Goal: Entertainment & Leisure: Consume media (video, audio)

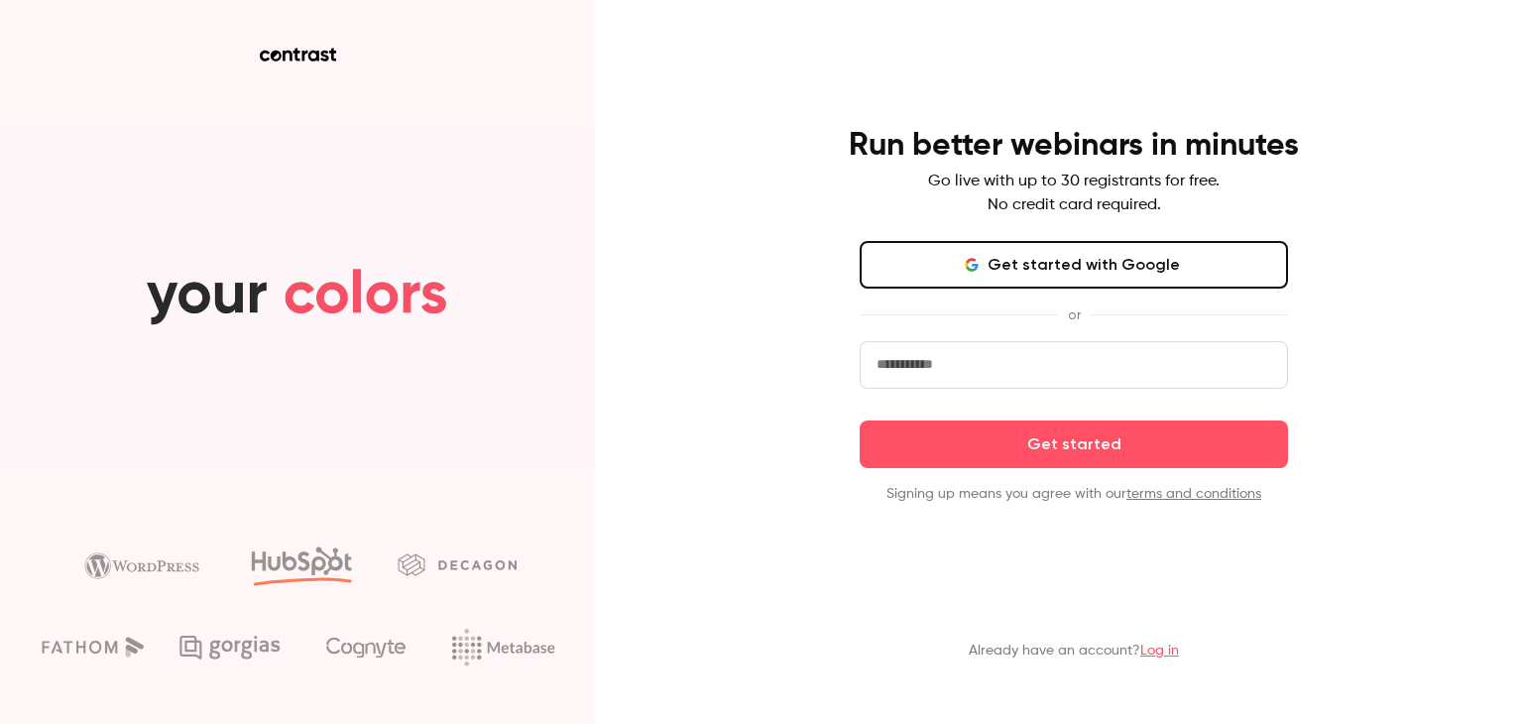
click at [1174, 652] on link "Log in" at bounding box center [1159, 651] width 39 height 14
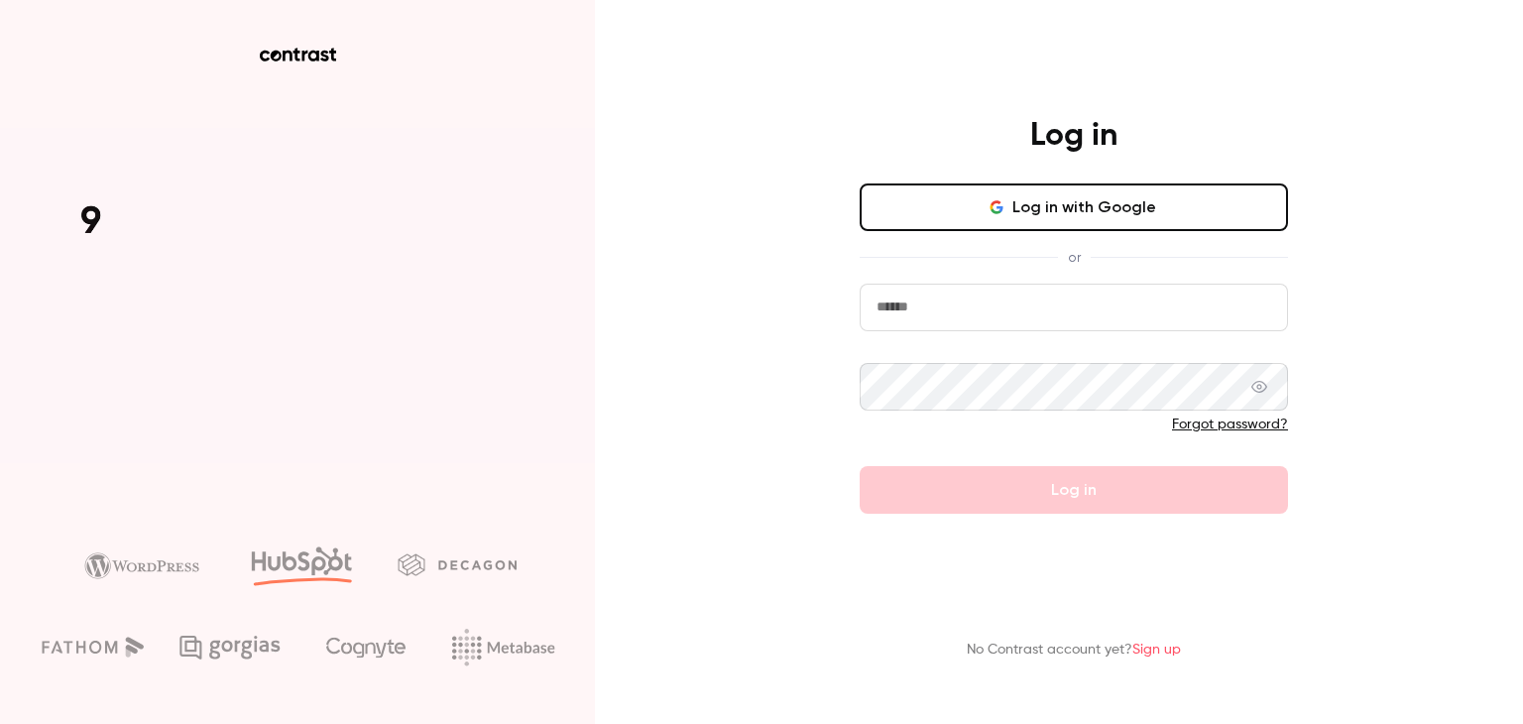
click at [1063, 211] on button "Log in with Google" at bounding box center [1074, 207] width 428 height 48
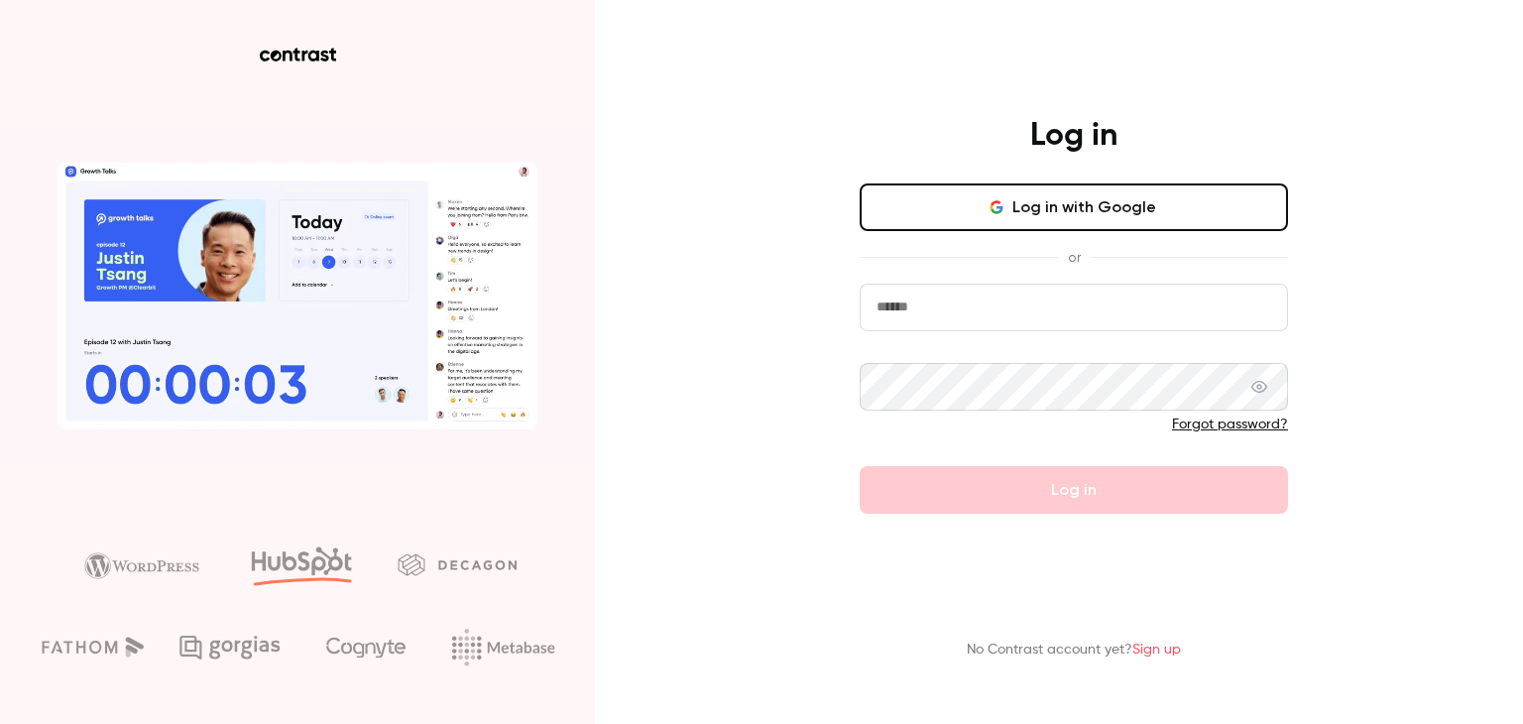
click at [1108, 219] on button "Log in with Google" at bounding box center [1074, 207] width 428 height 48
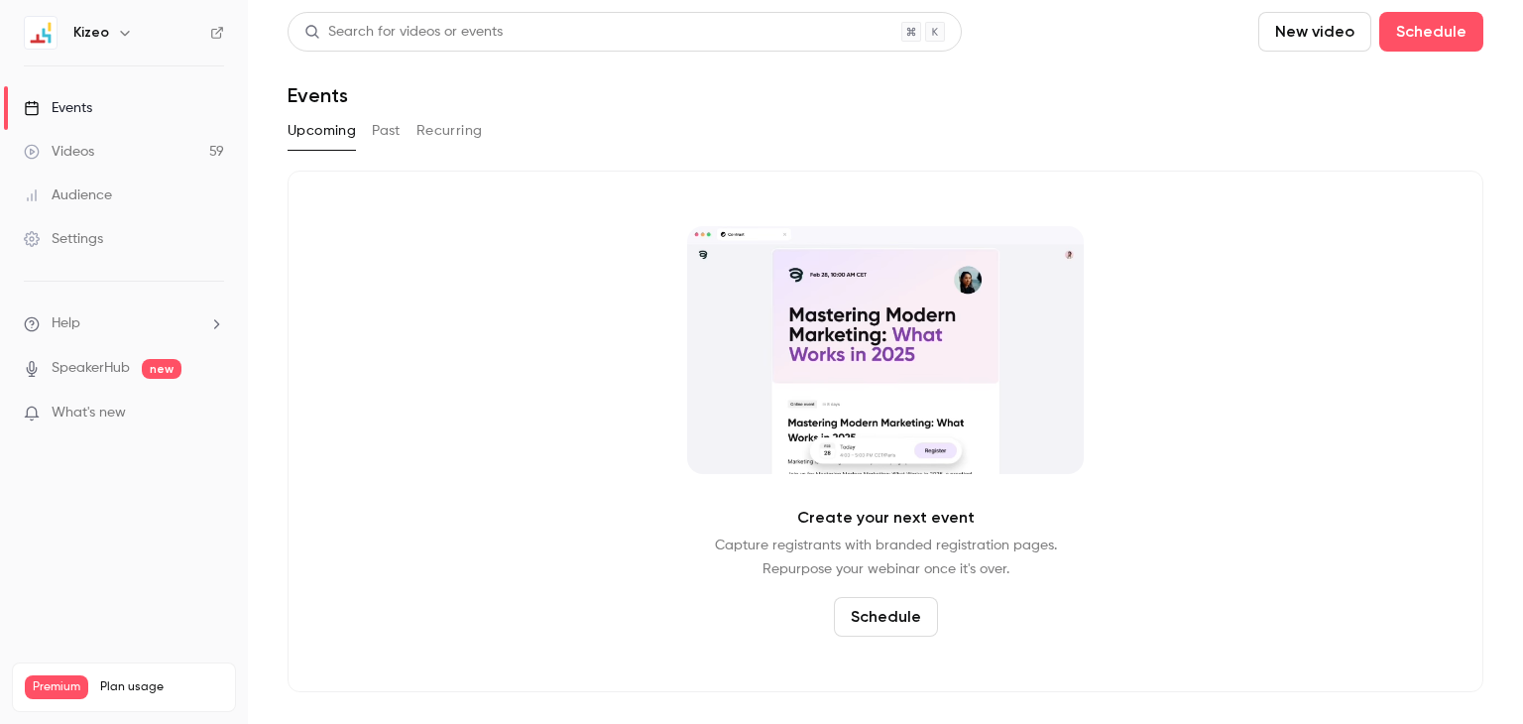
click at [115, 157] on link "Videos 59" at bounding box center [124, 152] width 248 height 44
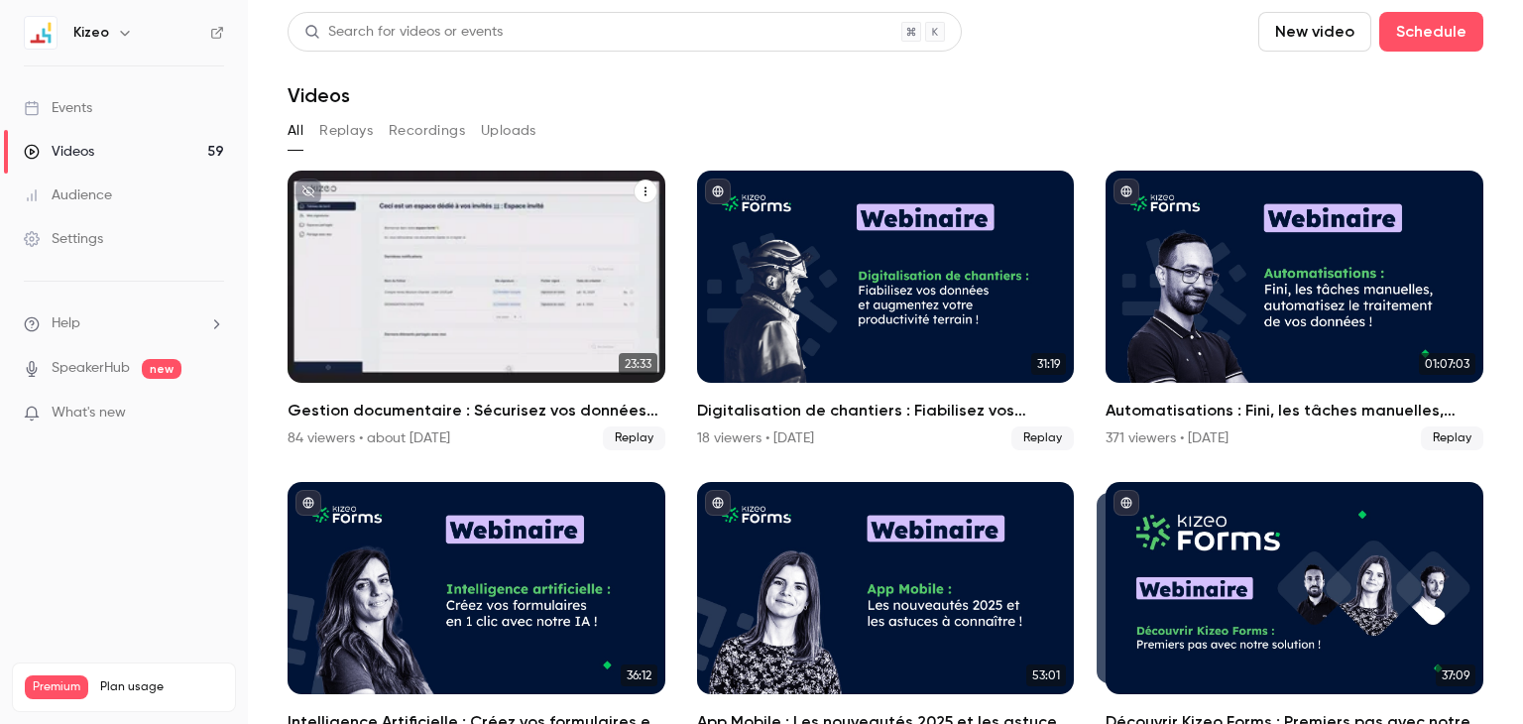
click at [544, 282] on div "Gestion documentaire : Sécurisez vos données sensibles et collaborez en toute c…" at bounding box center [477, 277] width 378 height 212
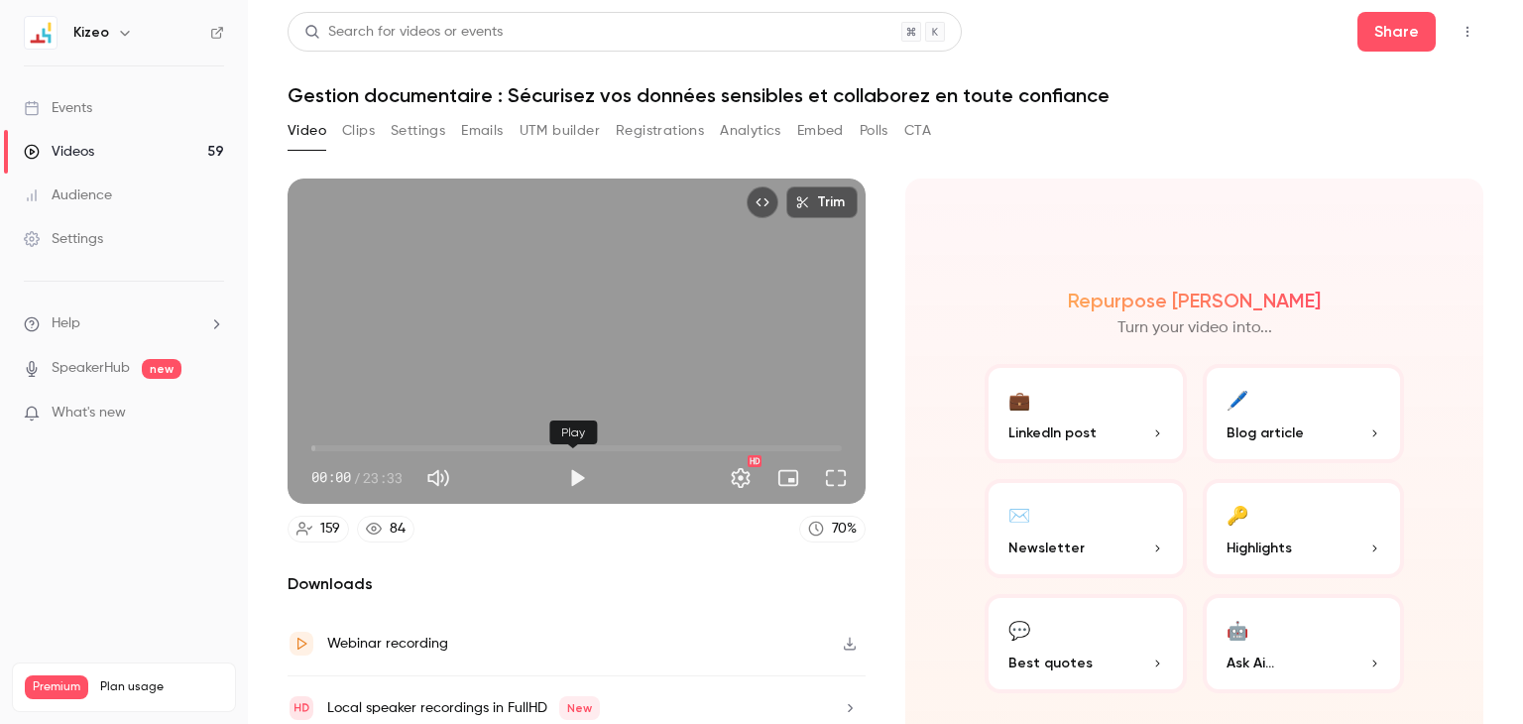
click at [572, 469] on button "Play" at bounding box center [577, 478] width 40 height 40
type input "***"
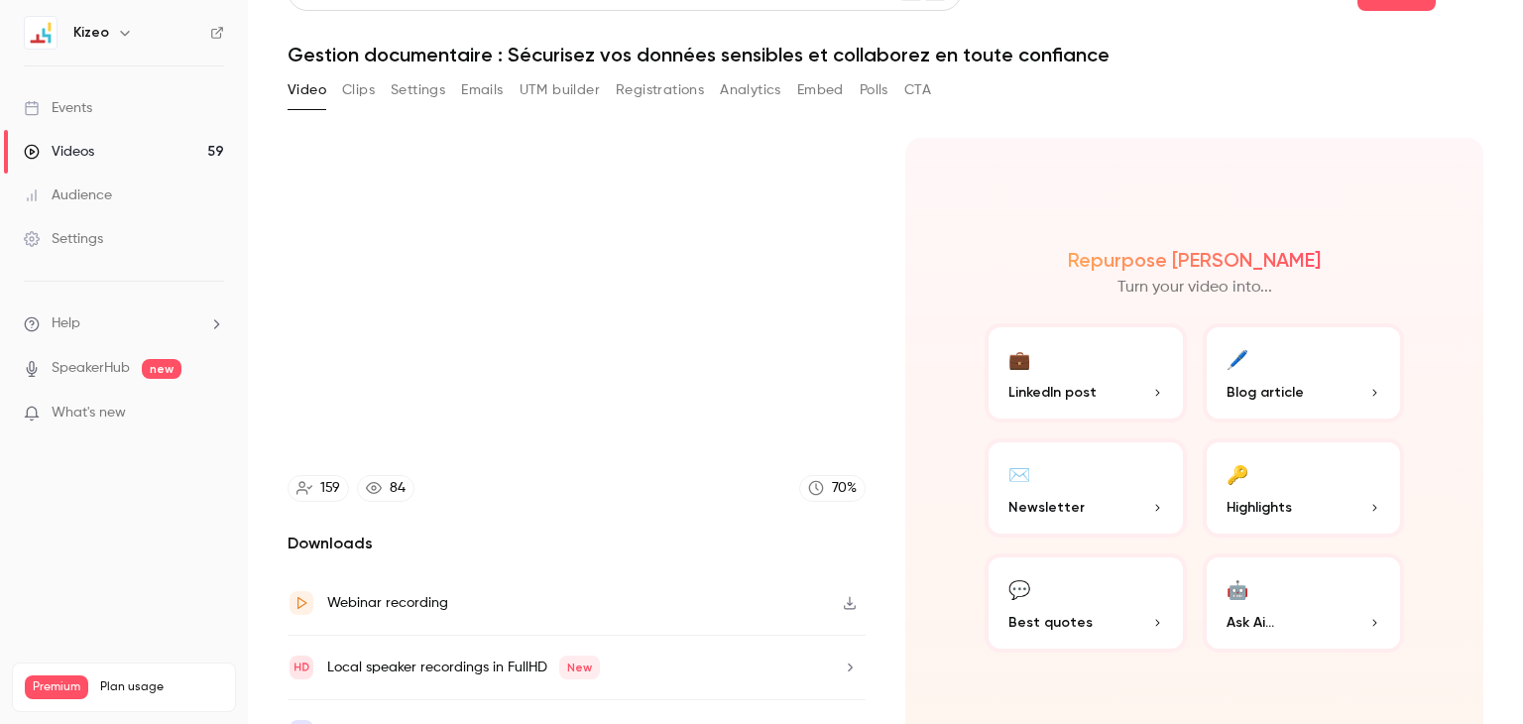
scroll to position [75, 0]
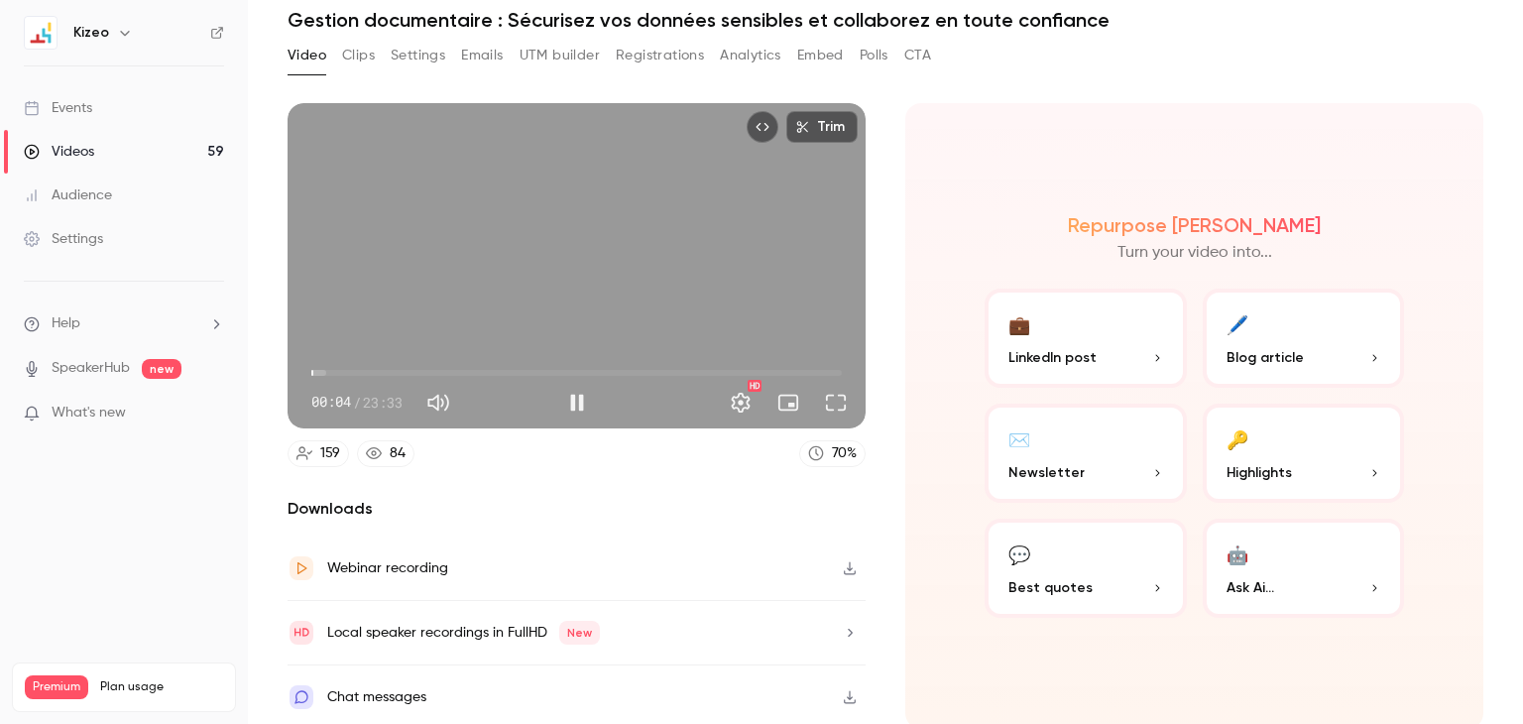
click at [316, 370] on span "00:04" at bounding box center [313, 373] width 6 height 6
click at [337, 366] on span "00:28" at bounding box center [576, 373] width 531 height 32
click at [354, 363] on span "01:12" at bounding box center [576, 373] width 531 height 32
click at [370, 365] on span "02:02" at bounding box center [576, 373] width 531 height 32
click at [380, 363] on span "03:05" at bounding box center [576, 373] width 531 height 32
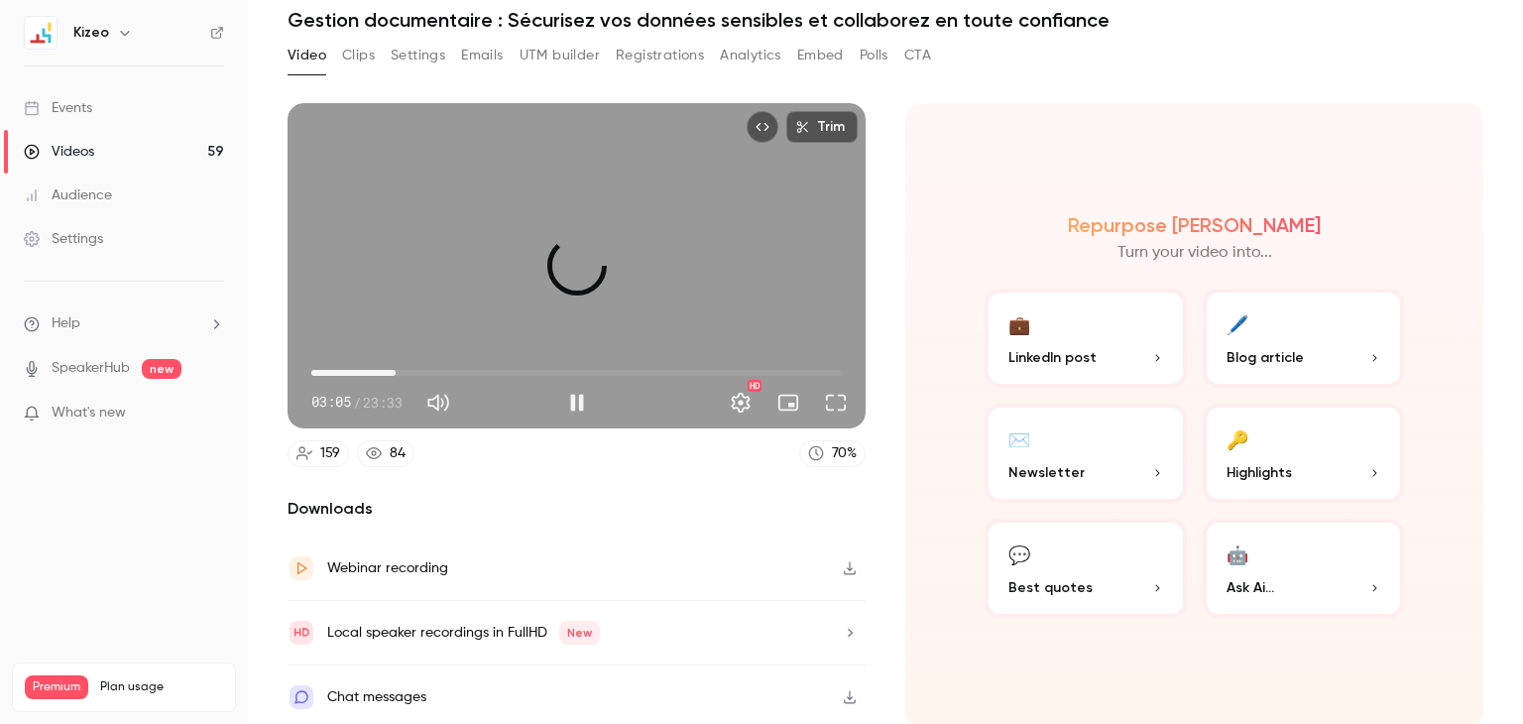
click at [395, 367] on span "03:45" at bounding box center [576, 373] width 531 height 32
click at [424, 362] on span "04:08" at bounding box center [576, 373] width 531 height 32
click at [442, 369] on span "05:53" at bounding box center [576, 373] width 531 height 32
click at [470, 370] on span "05:54" at bounding box center [576, 373] width 531 height 32
click at [497, 362] on span "07:12" at bounding box center [576, 373] width 531 height 32
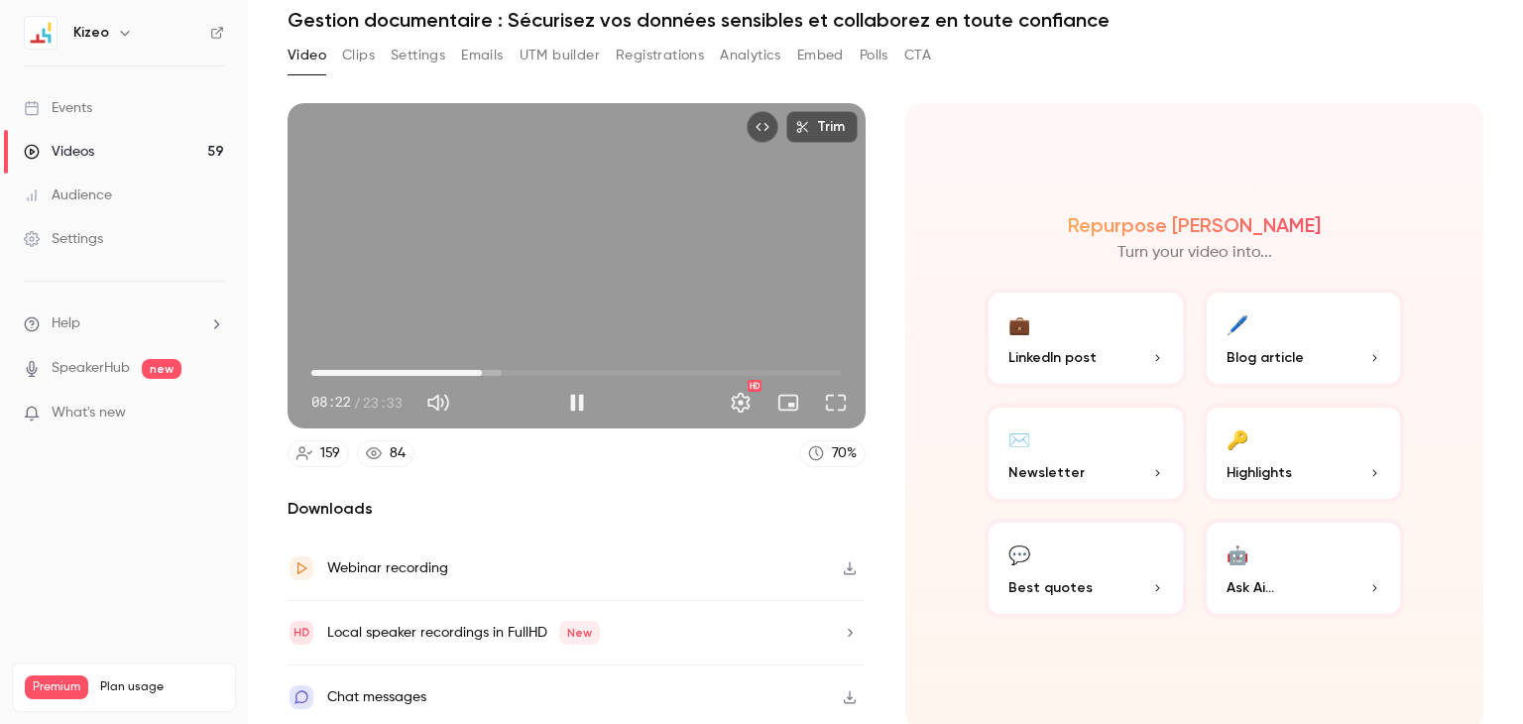
click at [480, 364] on span "07:35" at bounding box center [576, 373] width 531 height 32
click at [504, 364] on span "08:08" at bounding box center [576, 373] width 531 height 32
click at [520, 367] on span "09:22" at bounding box center [576, 373] width 531 height 32
click at [535, 367] on span "09:23" at bounding box center [576, 373] width 531 height 32
click at [560, 367] on span "11:12" at bounding box center [576, 373] width 531 height 32
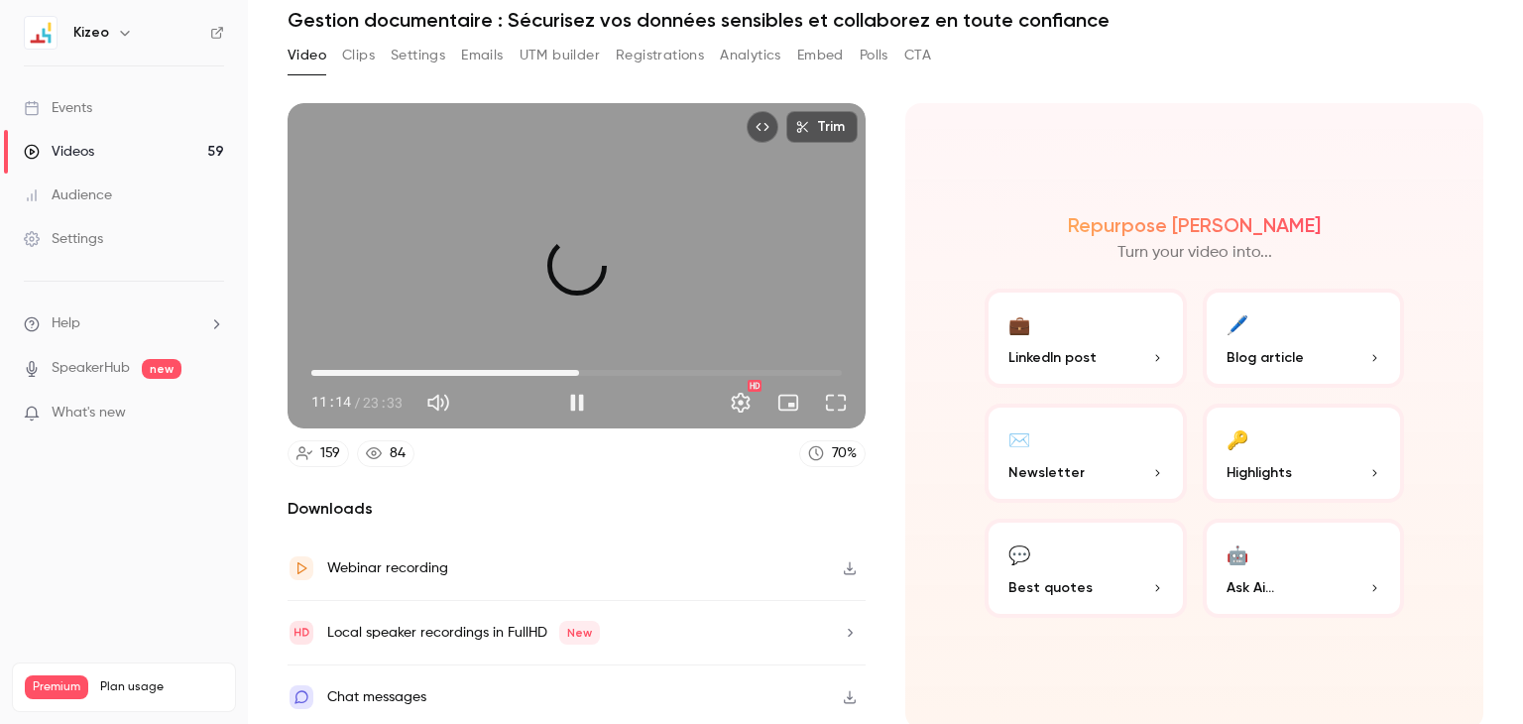
click at [575, 366] on span "11:53" at bounding box center [576, 373] width 531 height 32
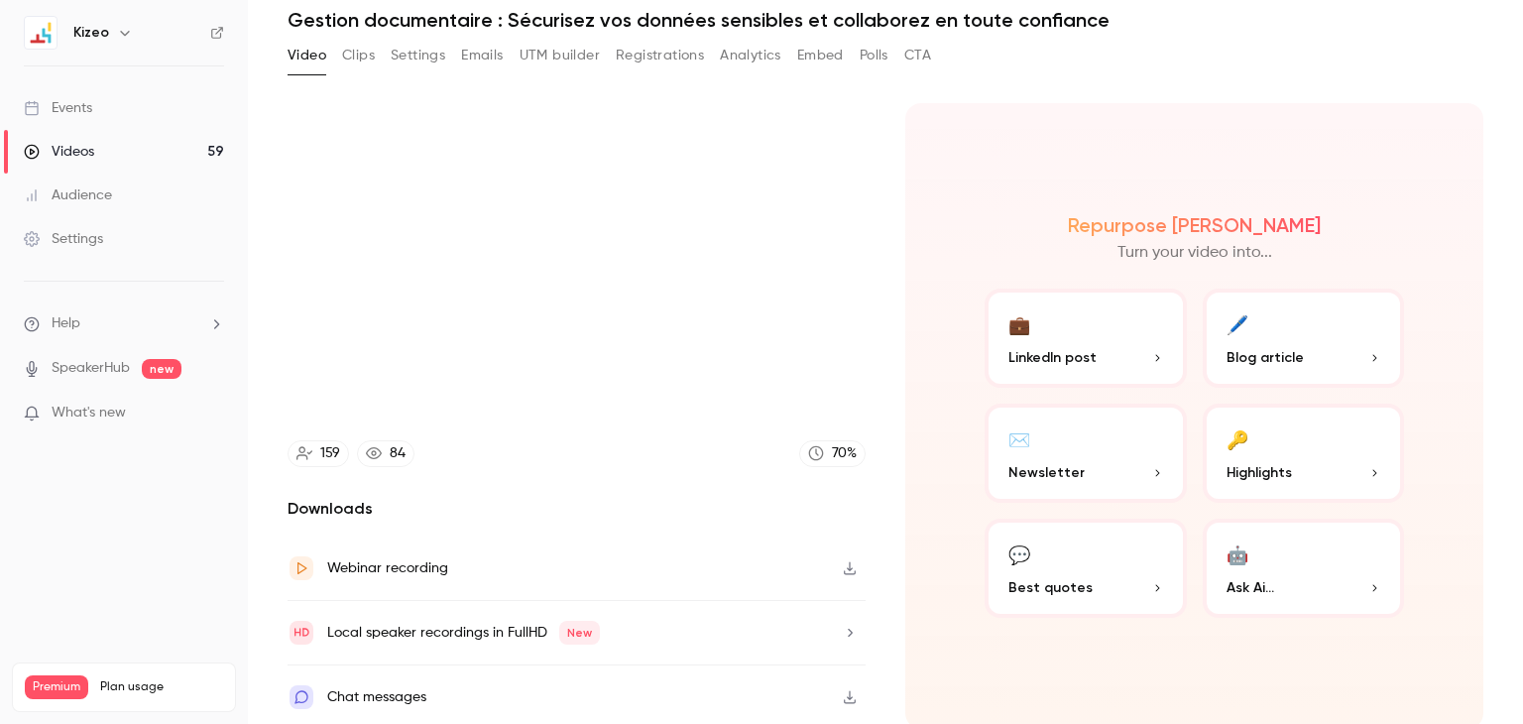
click at [618, 698] on div "Chat messages" at bounding box center [577, 696] width 578 height 63
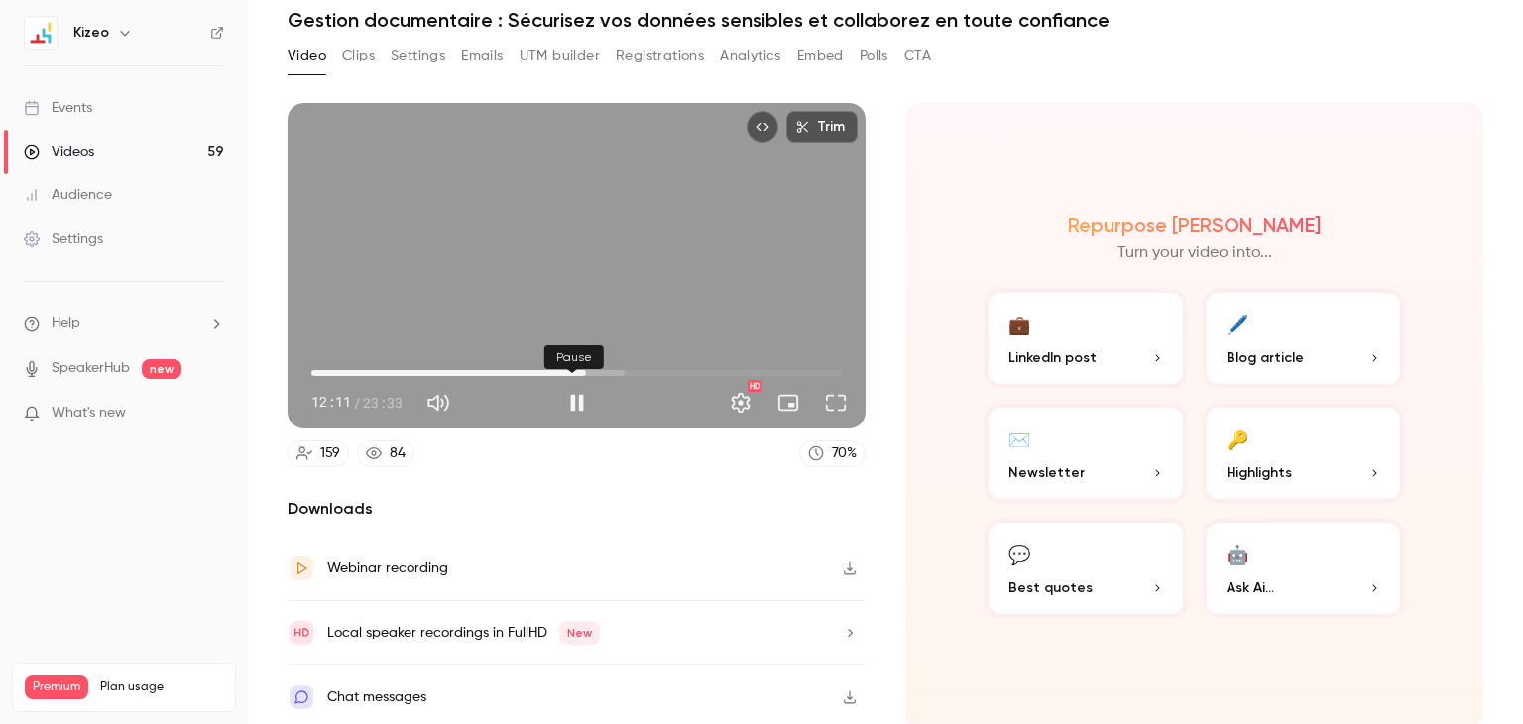
click at [589, 366] on div "Pause" at bounding box center [573, 357] width 59 height 24
click at [601, 371] on span "13:02" at bounding box center [576, 373] width 531 height 32
click at [625, 369] on span "14:07" at bounding box center [576, 373] width 531 height 32
click at [651, 369] on span "14:08" at bounding box center [576, 373] width 531 height 32
click at [670, 369] on span "16:10" at bounding box center [576, 373] width 531 height 32
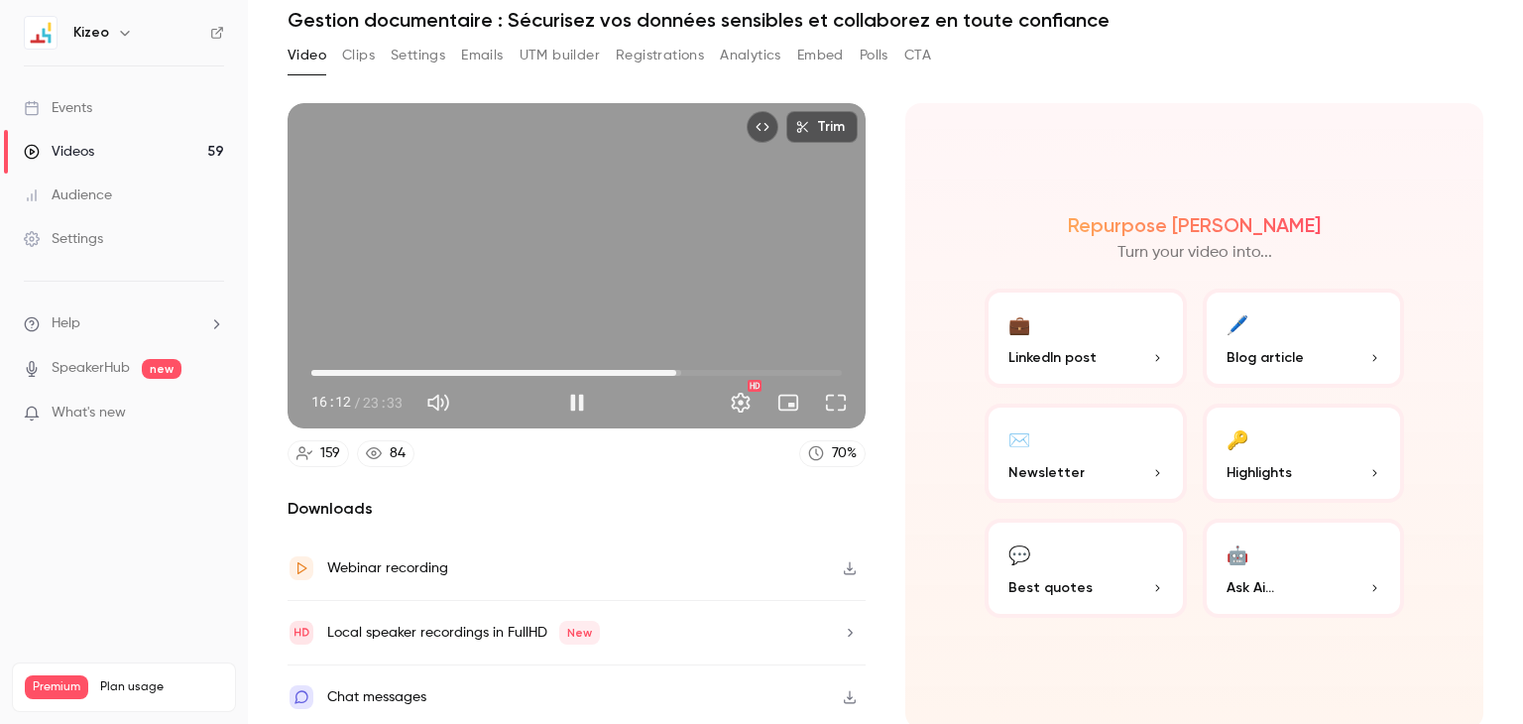
click at [688, 370] on span "16:12" at bounding box center [576, 373] width 531 height 32
click at [713, 365] on span "17:04" at bounding box center [576, 373] width 531 height 32
click at [724, 367] on span "18:35" at bounding box center [576, 373] width 531 height 32
click at [697, 272] on div "Trim 18:36 18:36 / 23:33 HD" at bounding box center [577, 265] width 578 height 325
type input "******"
